Goal: Information Seeking & Learning: Find specific fact

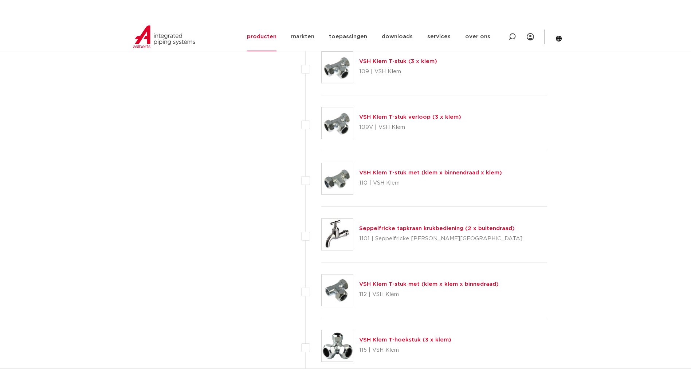
scroll to position [1057, 0]
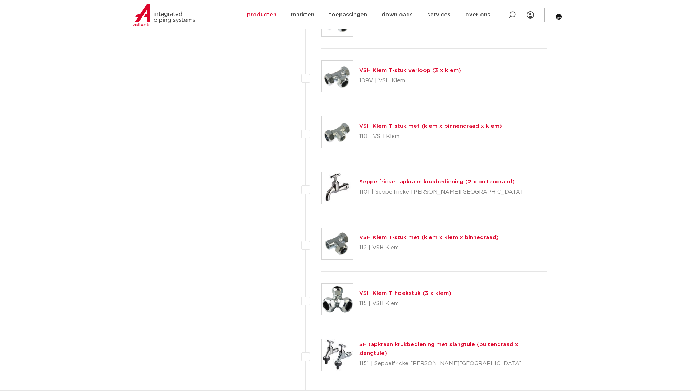
click at [270, 7] on link "producten" at bounding box center [262, 15] width 30 height 30
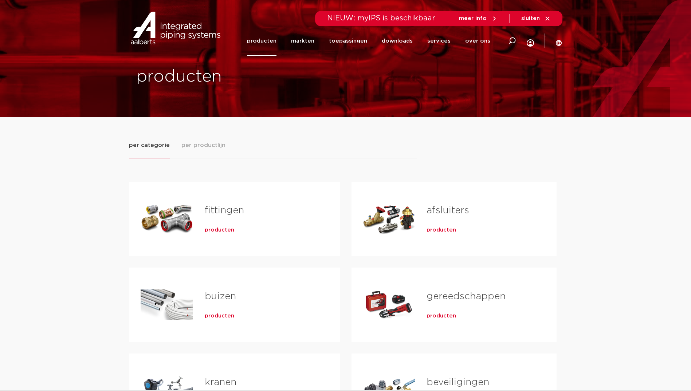
click at [201, 222] on div "fittingen producten" at bounding box center [260, 219] width 135 height 51
click at [211, 224] on div "producten" at bounding box center [261, 229] width 112 height 10
click at [214, 235] on div "fittingen producten" at bounding box center [260, 219] width 135 height 51
click at [216, 233] on span "producten" at bounding box center [220, 230] width 30 height 7
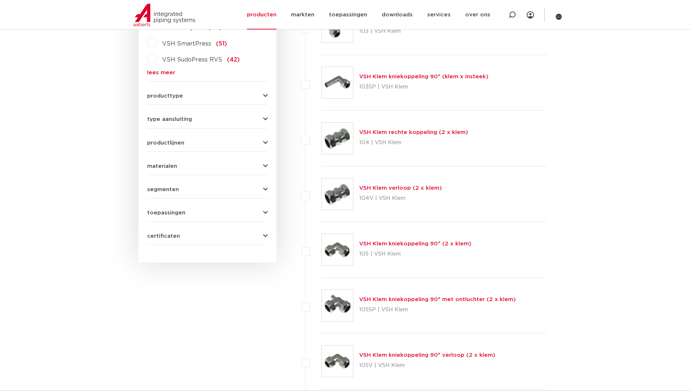
scroll to position [146, 0]
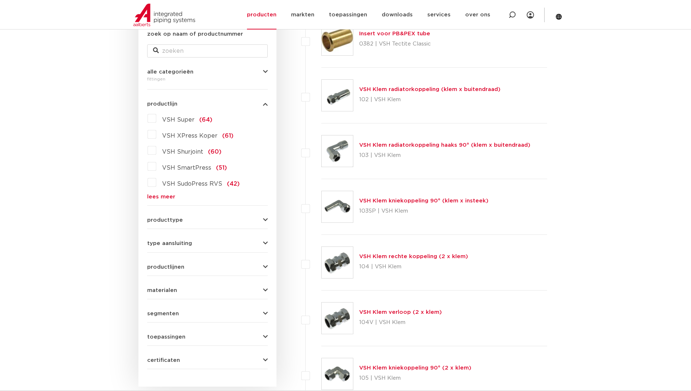
click at [168, 198] on link "lees meer" at bounding box center [207, 196] width 121 height 5
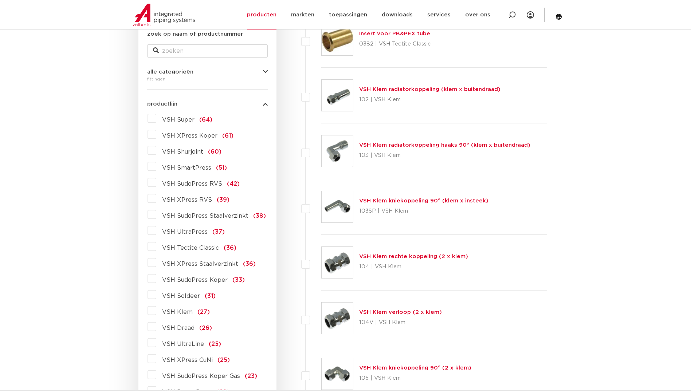
click at [202, 280] on span "VSH SudoPress Koper" at bounding box center [195, 280] width 66 height 6
click at [0, 0] on input "VSH SudoPress Koper (33)" at bounding box center [0, 0] width 0 height 0
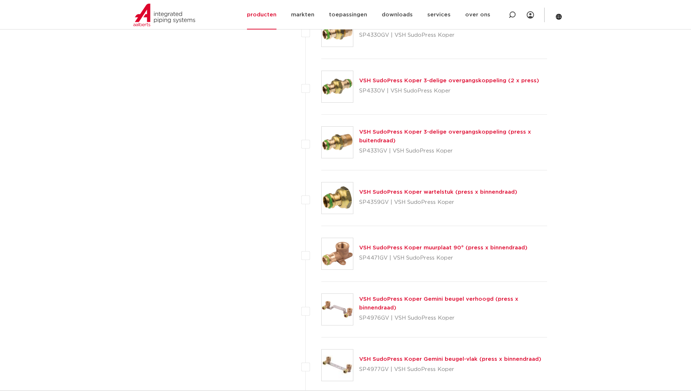
scroll to position [656, 0]
click at [512, 16] on icon at bounding box center [512, 15] width 9 height 9
paste input "S1281"
type input "S1281"
click button "Zoeken" at bounding box center [0, 0] width 0 height 0
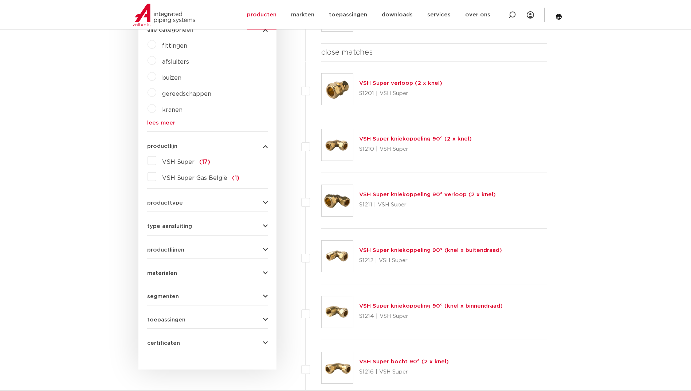
scroll to position [179, 0]
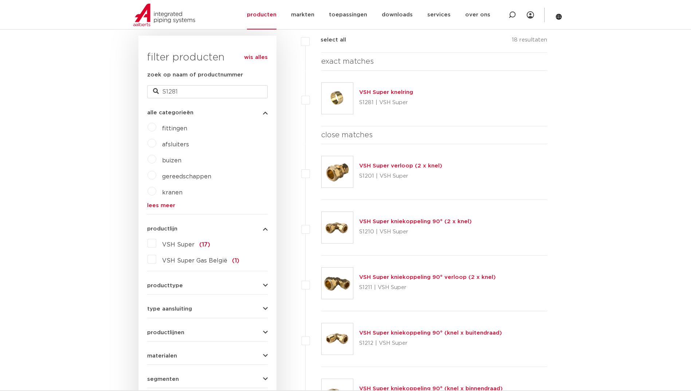
click at [394, 90] on link "VSH Super knelring" at bounding box center [386, 92] width 54 height 5
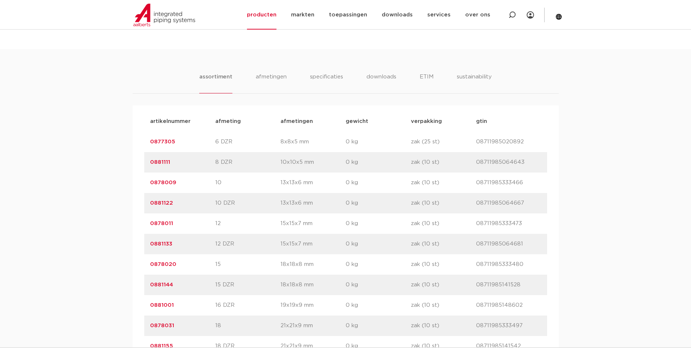
scroll to position [437, 0]
click at [513, 17] on icon at bounding box center [512, 14] width 7 height 7
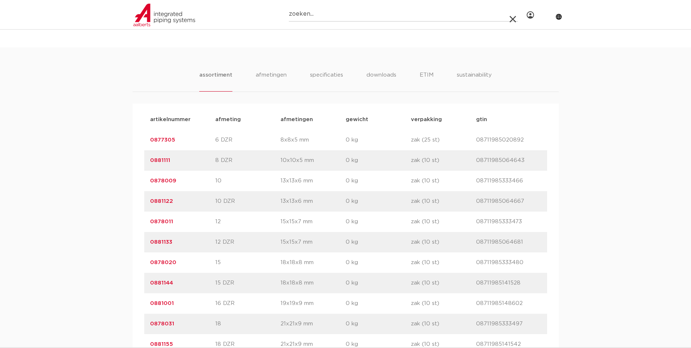
paste input "38450"
type input "38450"
click button "Zoeken" at bounding box center [0, 0] width 0 height 0
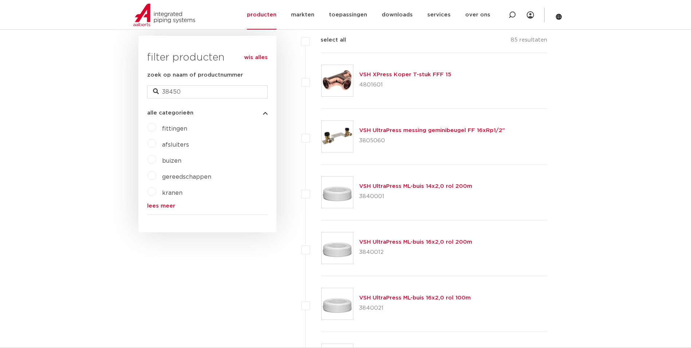
click at [418, 75] on link "VSH XPress Koper T-stuk FFF 15" at bounding box center [405, 74] width 92 height 5
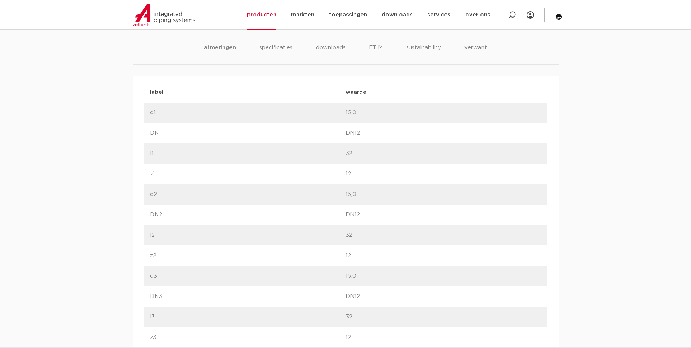
scroll to position [474, 0]
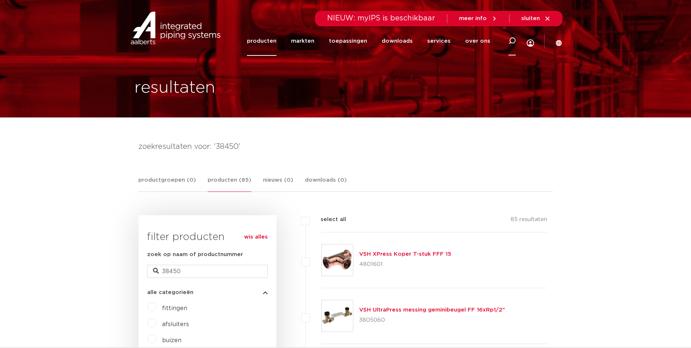
click at [517, 35] on div at bounding box center [512, 41] width 29 height 30
paste input "SP4270GV"
type input "SP4270GV"
click button "Zoeken" at bounding box center [0, 0] width 0 height 0
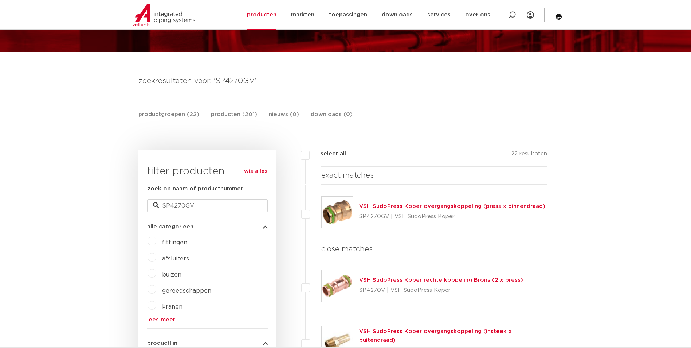
scroll to position [211, 0]
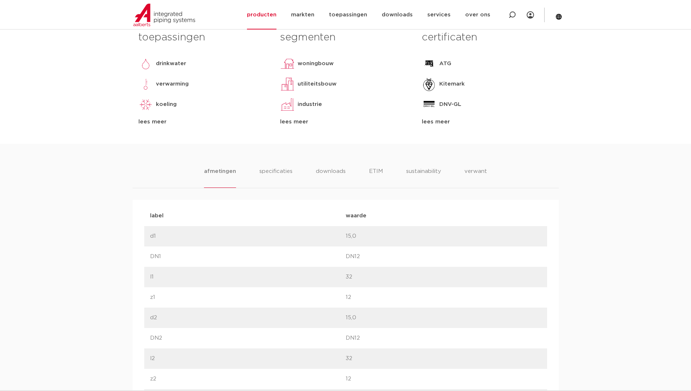
scroll to position [182, 0]
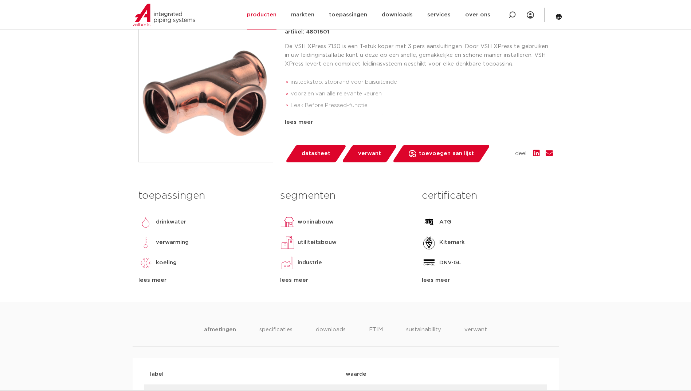
click at [231, 332] on li "afmetingen" at bounding box center [220, 336] width 32 height 21
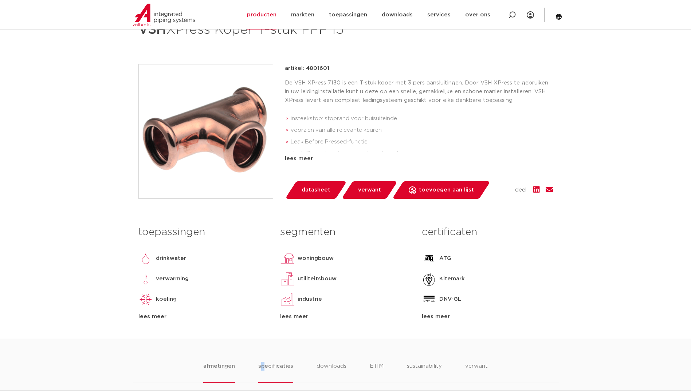
click at [264, 347] on li "specificaties" at bounding box center [275, 372] width 35 height 21
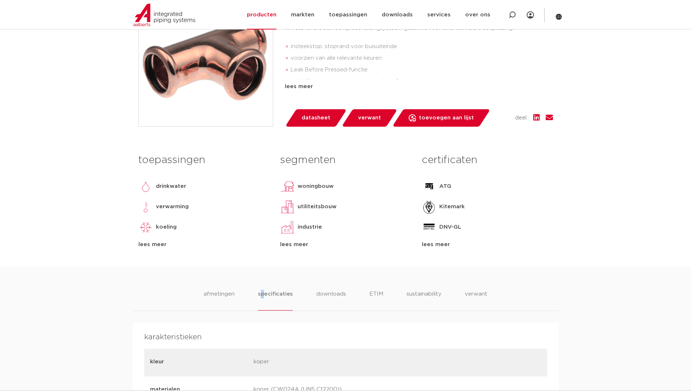
scroll to position [328, 0]
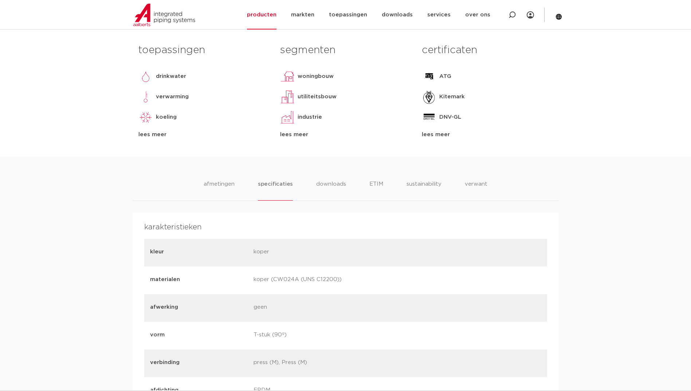
click at [276, 196] on li "specificaties" at bounding box center [275, 190] width 35 height 21
click at [235, 191] on li "afmetingen" at bounding box center [219, 190] width 32 height 21
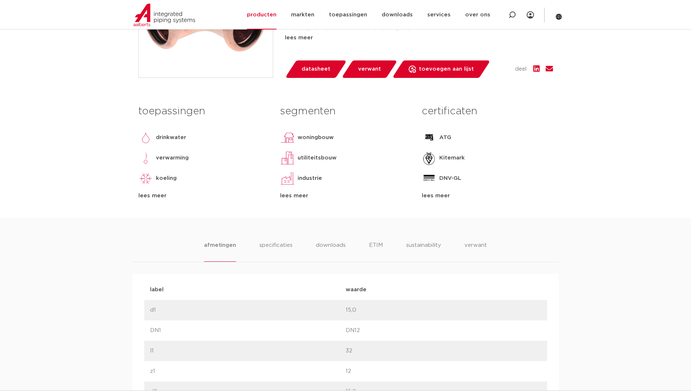
scroll to position [139, 0]
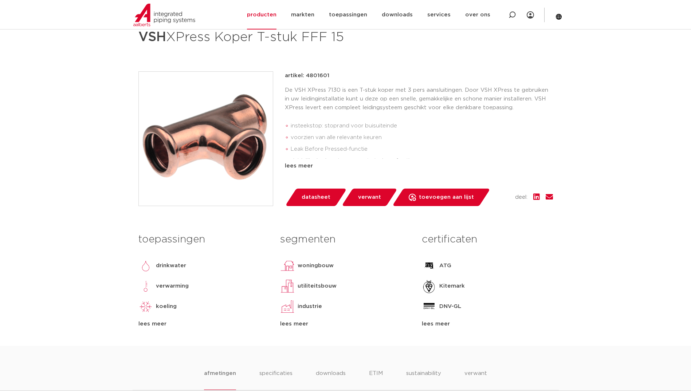
click at [301, 171] on div "artikel: 4801601 De VSH XPress 7130 is een T-stuk koper met 3 pers aansluitinge…" at bounding box center [419, 138] width 268 height 135
click at [300, 168] on div "lees meer" at bounding box center [419, 166] width 268 height 9
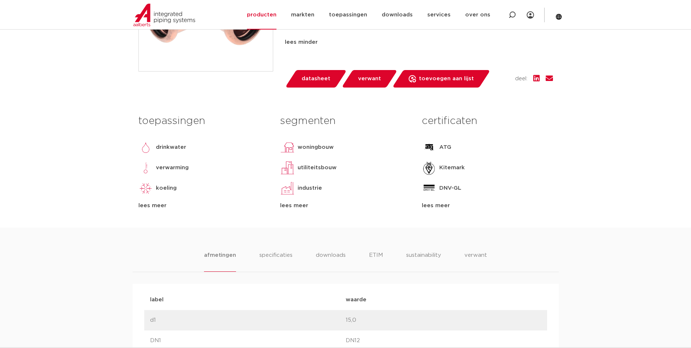
scroll to position [292, 0]
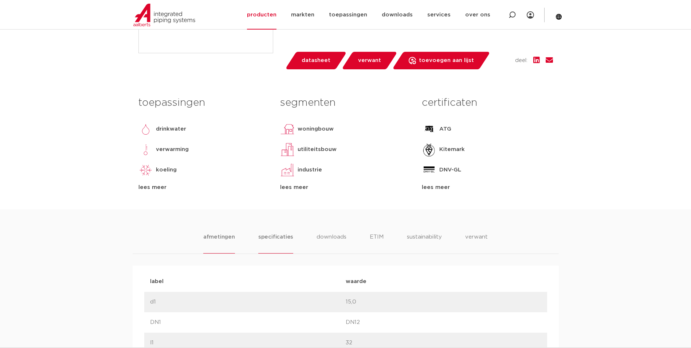
click at [283, 235] on li "specificaties" at bounding box center [275, 243] width 35 height 21
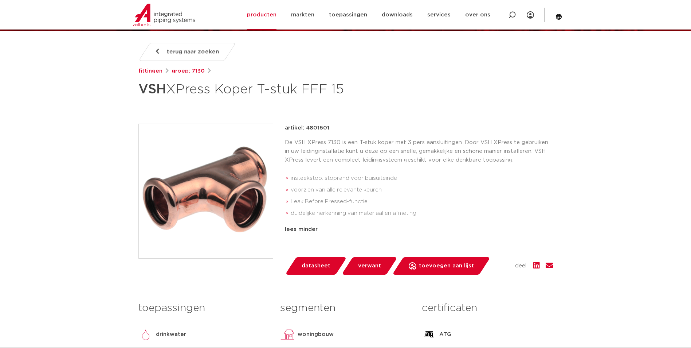
scroll to position [88, 0]
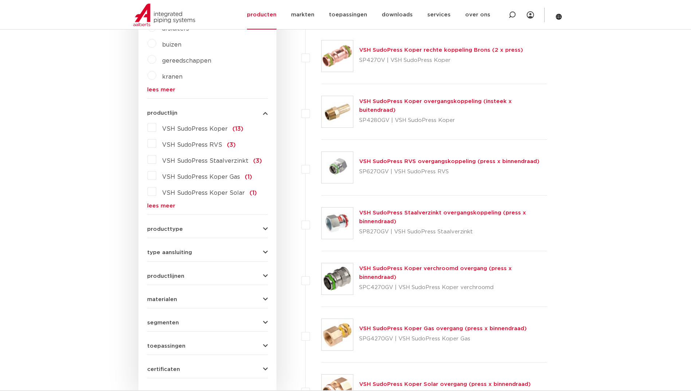
scroll to position [175, 0]
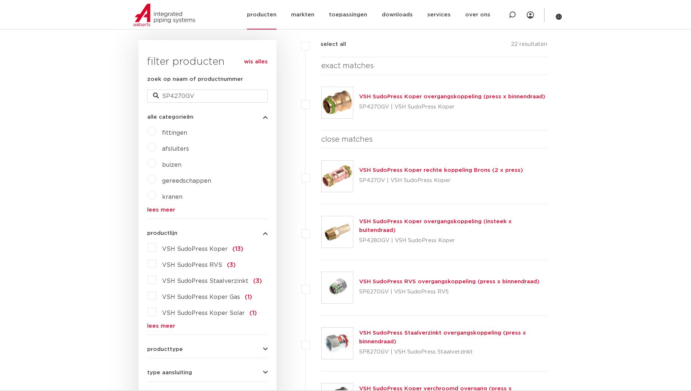
click at [284, 14] on li "producten" at bounding box center [265, 15] width 37 height 30
click at [275, 16] on link "producten" at bounding box center [262, 15] width 30 height 30
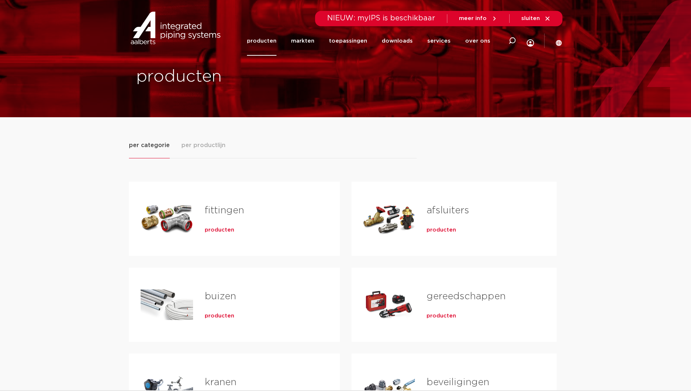
click at [216, 233] on span "producten" at bounding box center [220, 230] width 30 height 7
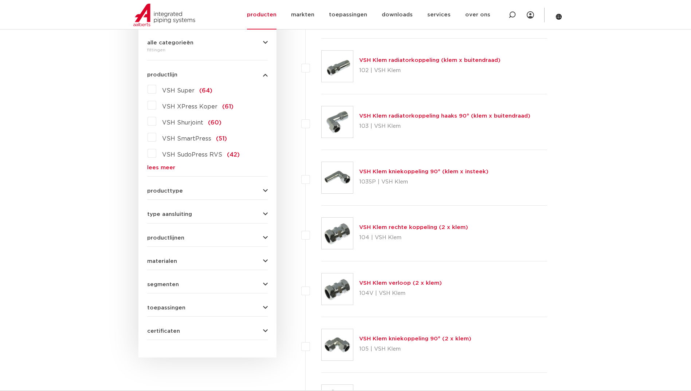
click at [156, 168] on link "lees meer" at bounding box center [207, 167] width 121 height 5
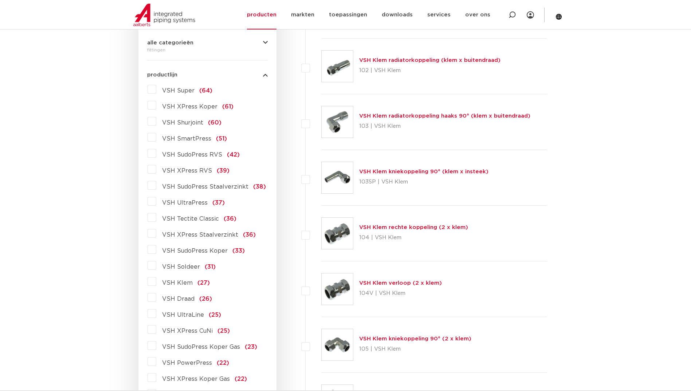
click at [183, 234] on span "VSH XPress Staalverzinkt" at bounding box center [200, 235] width 76 height 6
click at [0, 0] on input "VSH XPress Staalverzinkt (36)" at bounding box center [0, 0] width 0 height 0
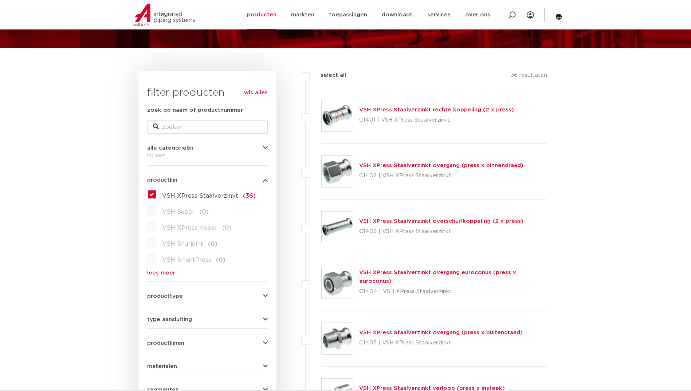
scroll to position [66, 0]
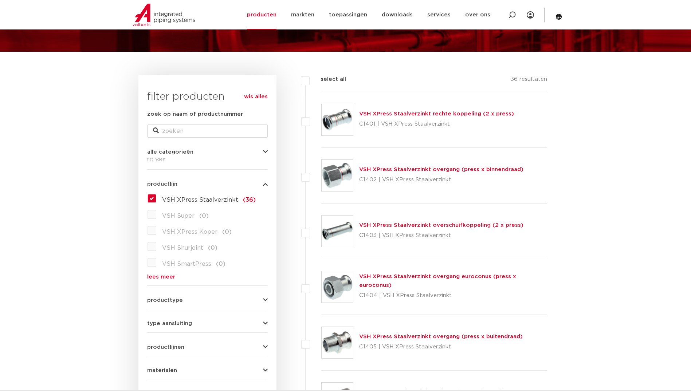
click at [401, 114] on link "VSH XPress Staalverzinkt rechte koppeling (2 x press)" at bounding box center [436, 113] width 155 height 5
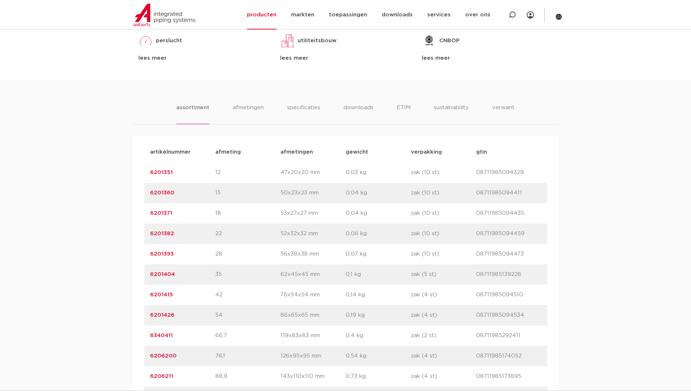
scroll to position [401, 0]
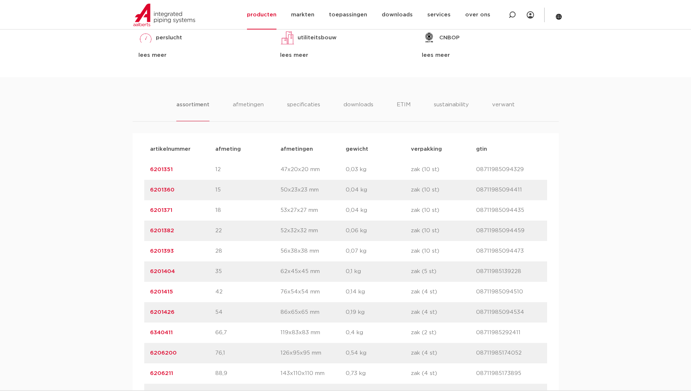
drag, startPoint x: 176, startPoint y: 191, endPoint x: 125, endPoint y: 194, distance: 51.2
click at [125, 194] on div "assortiment afmetingen specificaties downloads ETIM sustainability verwant asso…" at bounding box center [345, 243] width 691 height 333
copy link "6201360"
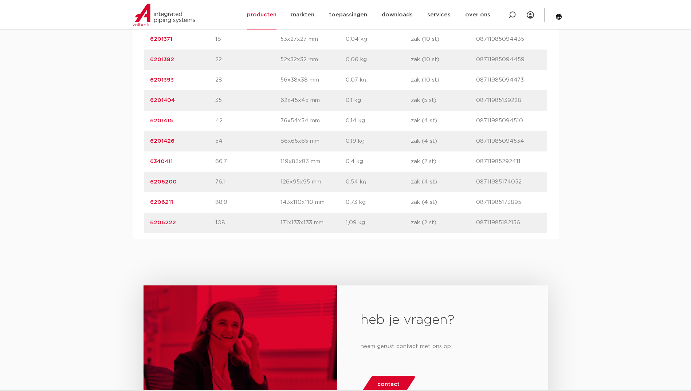
scroll to position [474, 0]
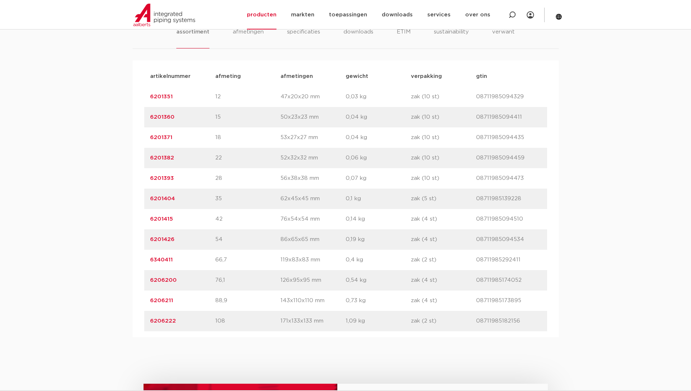
click at [170, 221] on link "6201415" at bounding box center [161, 219] width 23 height 5
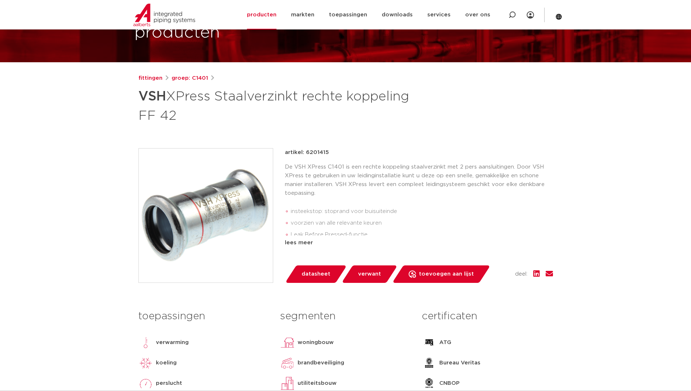
scroll to position [36, 0]
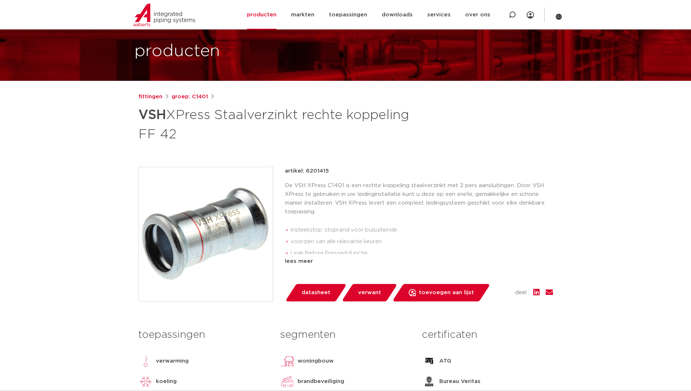
drag, startPoint x: 326, startPoint y: 172, endPoint x: 305, endPoint y: 173, distance: 20.5
click at [305, 173] on p "artikel: 6201415" at bounding box center [307, 171] width 44 height 9
copy p "6201415"
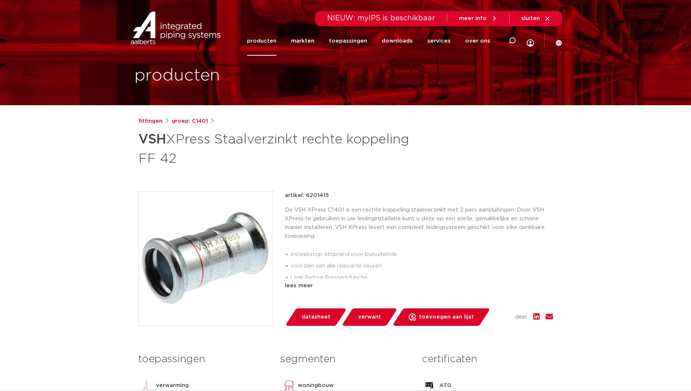
scroll to position [0, 0]
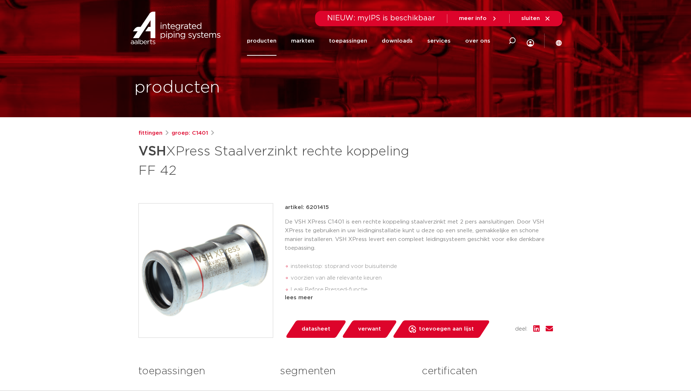
click at [388, 184] on div "fittingen groep: C1401 VSH XPress Staalverzinkt rechte koppeling FF 42" at bounding box center [346, 303] width 426 height 349
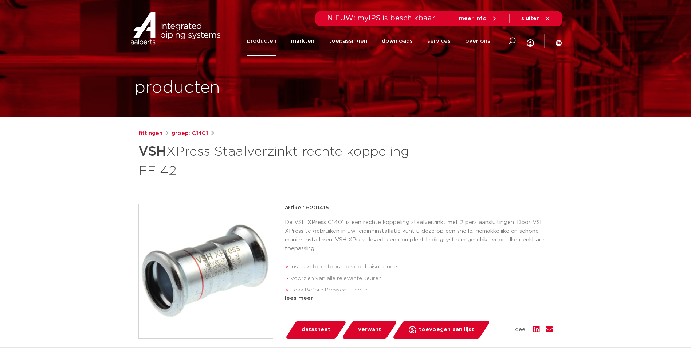
scroll to position [36, 0]
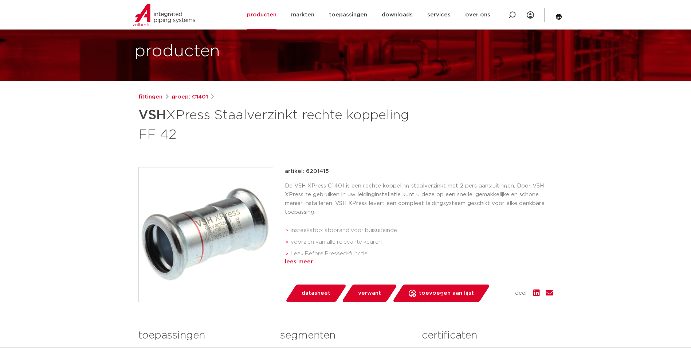
click at [310, 265] on div "lees meer" at bounding box center [419, 261] width 268 height 9
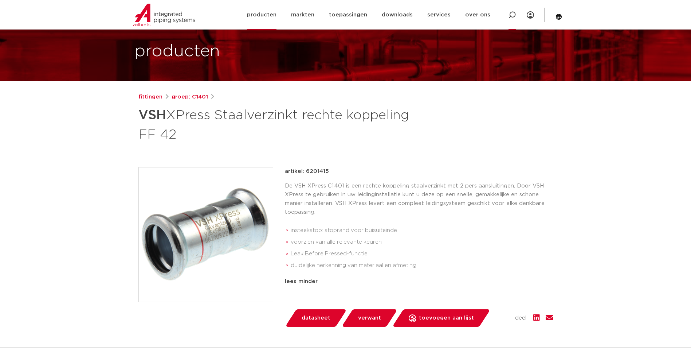
click at [511, 12] on icon at bounding box center [512, 15] width 9 height 9
type input "v"
paste input "SPG-RC-JPG"
type input "SPG-RC-JPG"
click button "Zoeken" at bounding box center [0, 0] width 0 height 0
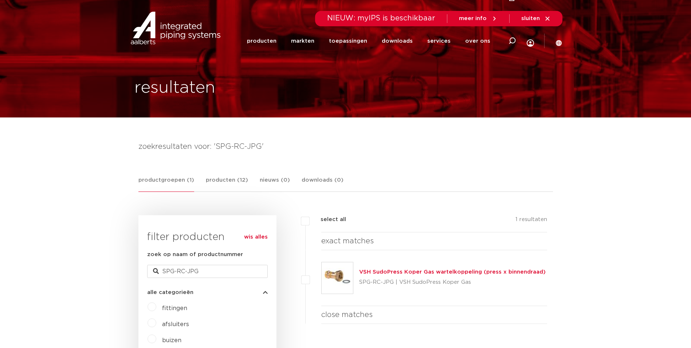
click at [463, 270] on link "VSH SudoPress Koper Gas wartelkoppeling (press x binnendraad)" at bounding box center [452, 271] width 187 height 5
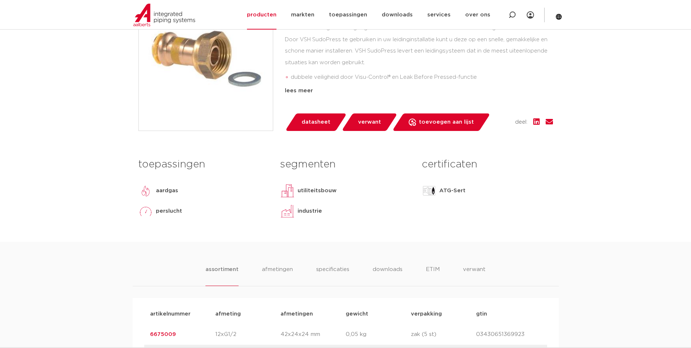
scroll to position [219, 0]
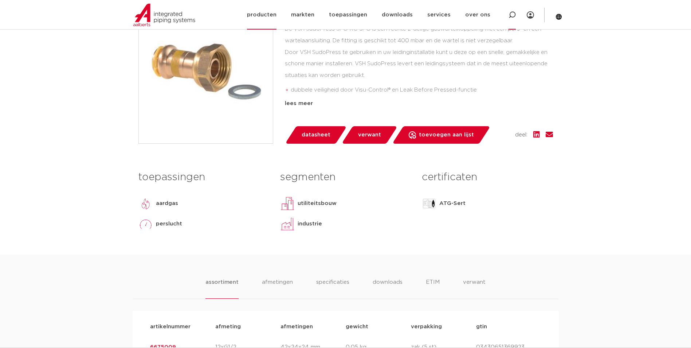
click at [512, 16] on icon at bounding box center [512, 14] width 7 height 7
paste input "SP4359GV"
type input "SP4359GV"
click button "Zoeken" at bounding box center [0, 0] width 0 height 0
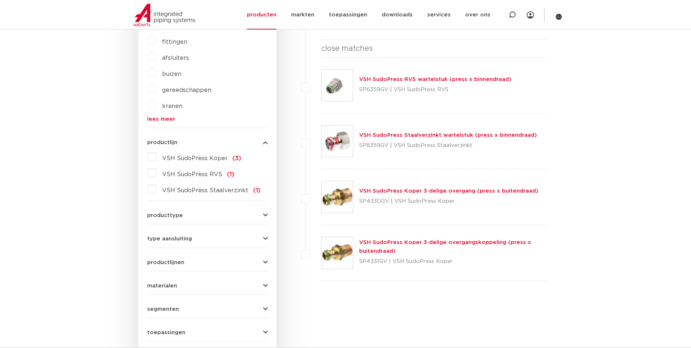
scroll to position [160, 0]
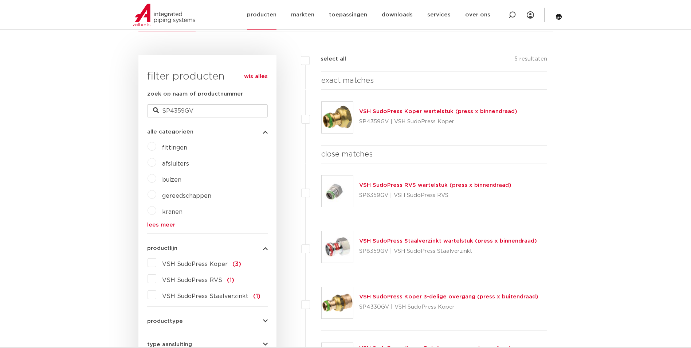
click at [277, 18] on link "producten" at bounding box center [262, 15] width 30 height 30
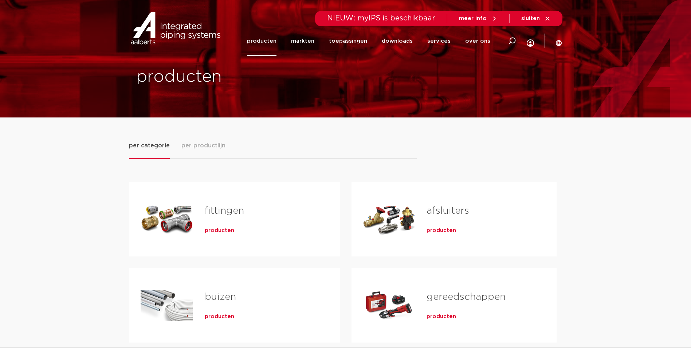
click at [192, 228] on div "Tabs. Open items met enter of spatie, sluit af met escape en navigeer met de pi…" at bounding box center [167, 219] width 52 height 51
click at [206, 229] on span "producten" at bounding box center [220, 230] width 30 height 7
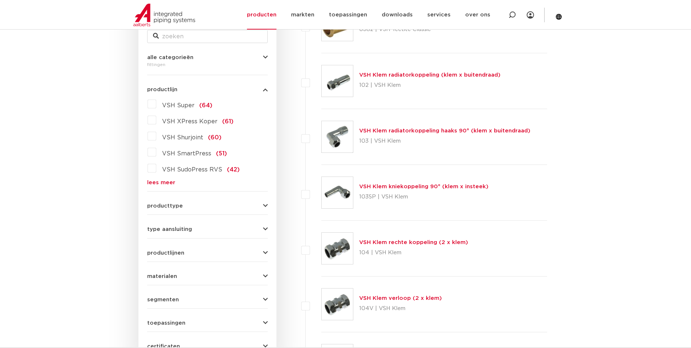
click at [171, 182] on link "lees meer" at bounding box center [207, 182] width 121 height 5
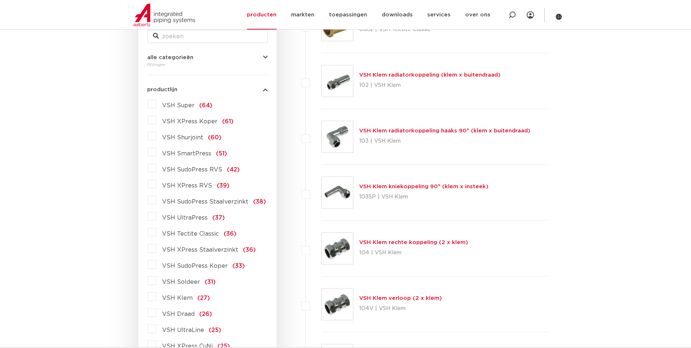
click at [194, 119] on span "VSH XPress Koper" at bounding box center [189, 121] width 55 height 6
click at [0, 0] on input "VSH XPress Koper (61)" at bounding box center [0, 0] width 0 height 0
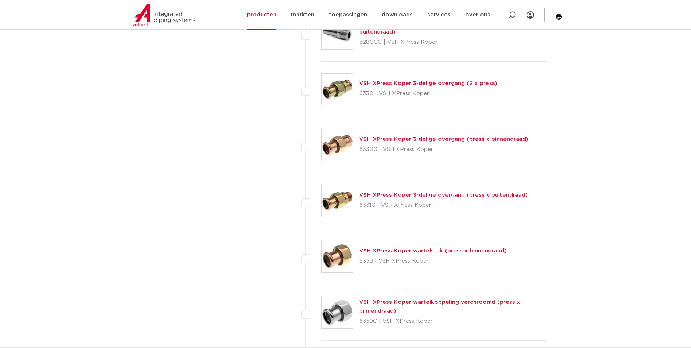
scroll to position [889, 0]
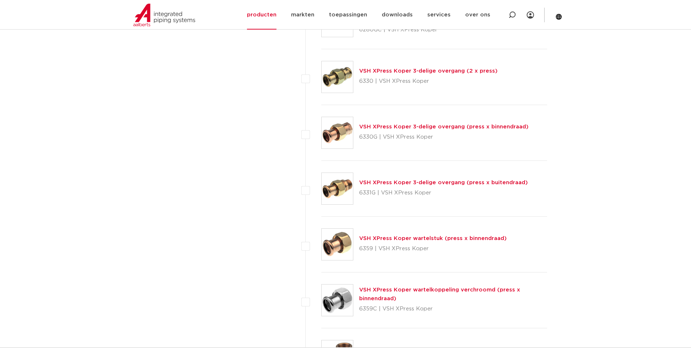
click at [379, 236] on link "VSH XPress Koper wartelstuk (press x binnendraad)" at bounding box center [433, 237] width 148 height 5
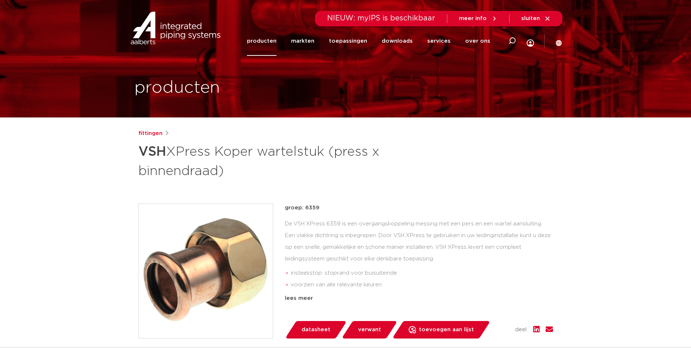
drag, startPoint x: 323, startPoint y: 210, endPoint x: 304, endPoint y: 208, distance: 18.4
click at [304, 208] on p "groep: 6359" at bounding box center [419, 207] width 268 height 9
copy p "6359"
click at [502, 175] on div "fittingen VSH XPress Koper wartelstuk (press x binnendraad)" at bounding box center [346, 154] width 415 height 51
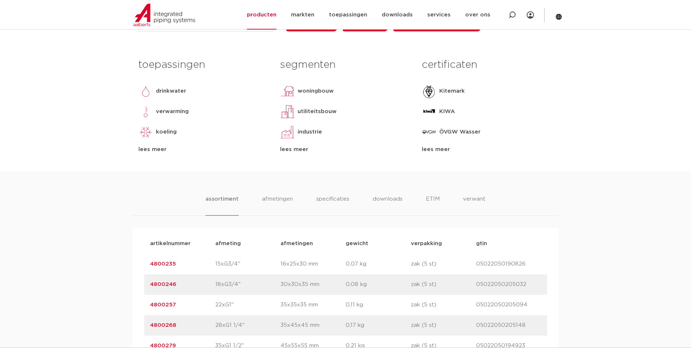
scroll to position [182, 0]
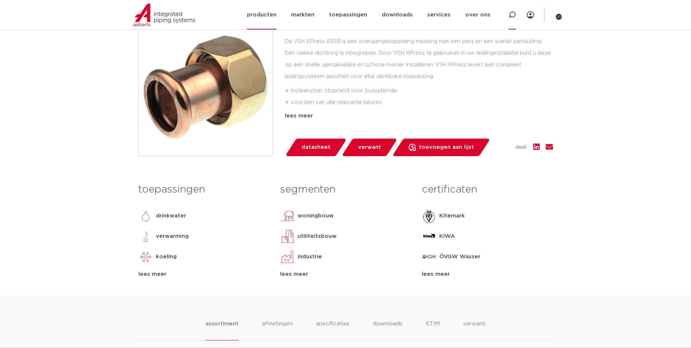
click at [508, 16] on div at bounding box center [512, 15] width 29 height 30
paste input "7270"
type input "7270"
click button "Zoeken" at bounding box center [0, 0] width 0 height 0
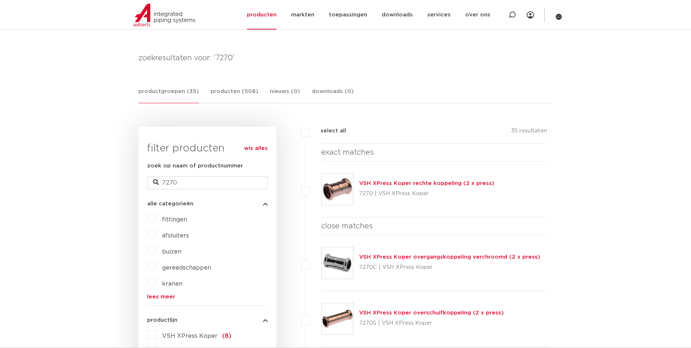
scroll to position [87, 0]
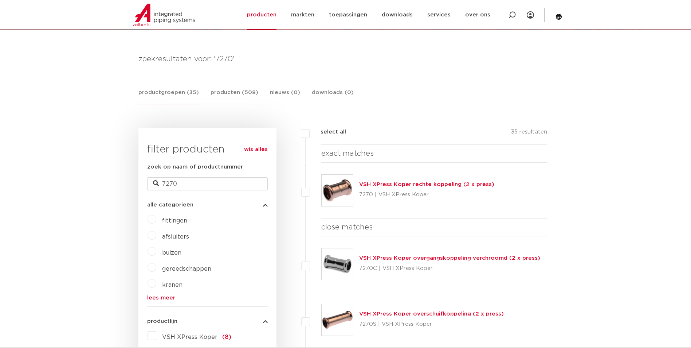
click at [402, 182] on link "VSH XPress Koper rechte koppeling (2 x press)" at bounding box center [426, 184] width 135 height 5
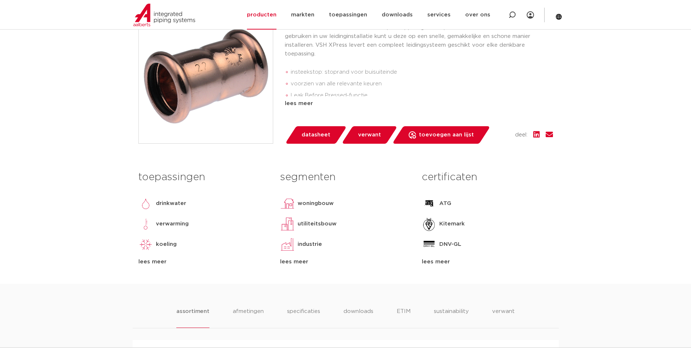
scroll to position [401, 0]
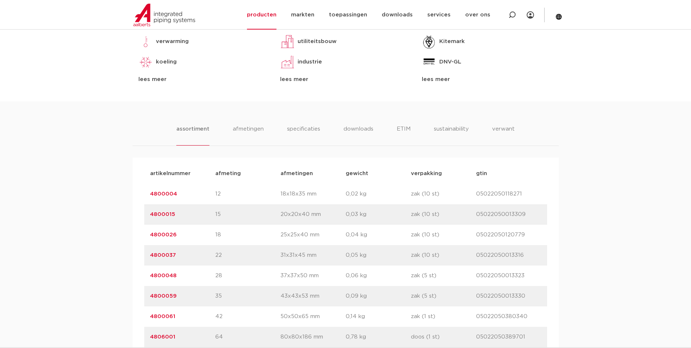
click at [164, 212] on link "4800015" at bounding box center [162, 213] width 25 height 5
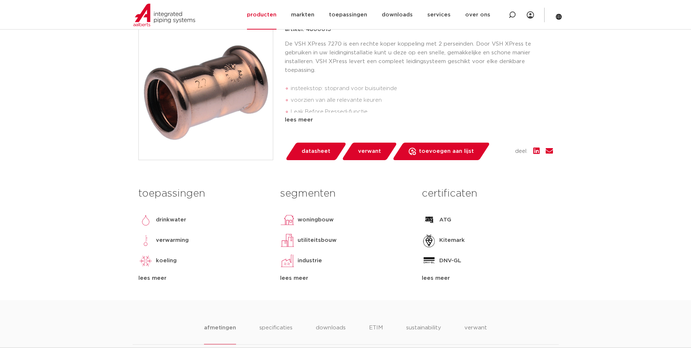
scroll to position [182, 0]
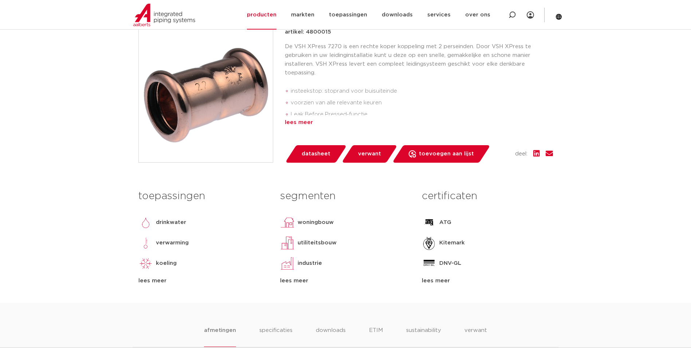
click at [288, 124] on div "lees meer" at bounding box center [419, 122] width 268 height 9
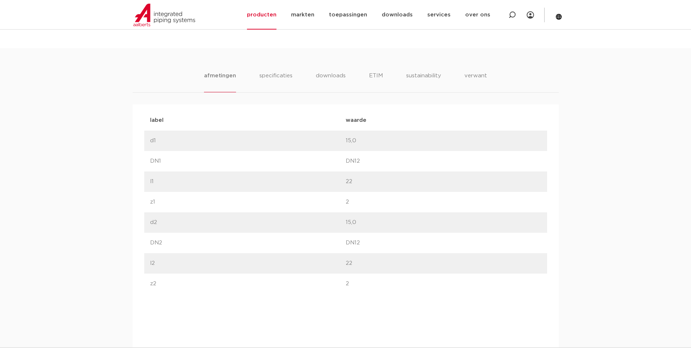
scroll to position [474, 0]
